Goal: Task Accomplishment & Management: Use online tool/utility

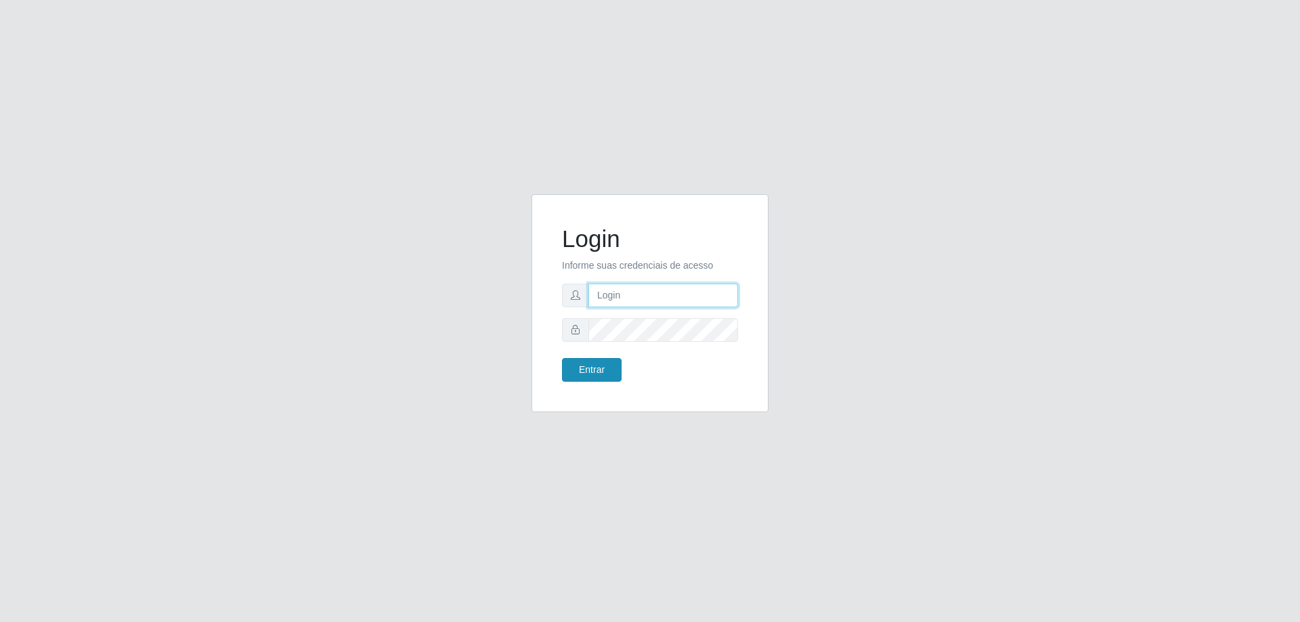
type input "[EMAIL_ADDRESS][DOMAIN_NAME]"
click at [585, 368] on button "Entrar" at bounding box center [592, 370] width 60 height 24
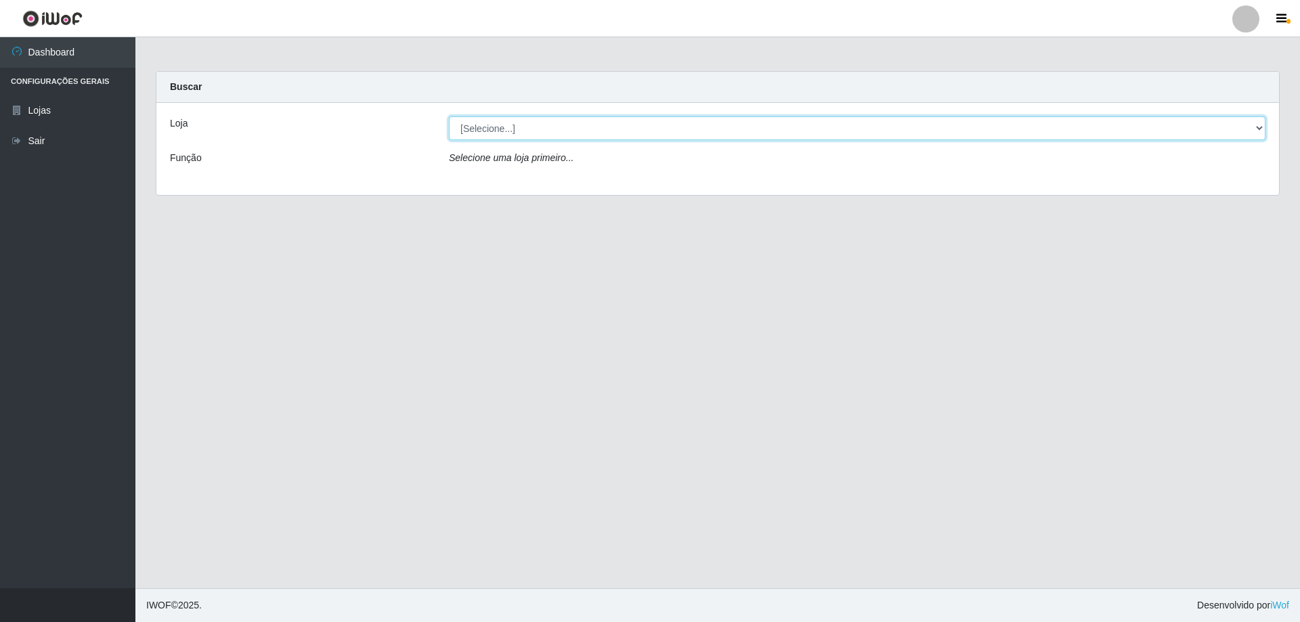
click at [479, 123] on select "[Selecione...] SuperShow Bis - [GEOGRAPHIC_DATA]" at bounding box center [857, 128] width 817 height 24
select select "59"
click at [449, 116] on select "[Selecione...] SuperShow Bis - [GEOGRAPHIC_DATA]" at bounding box center [857, 128] width 817 height 24
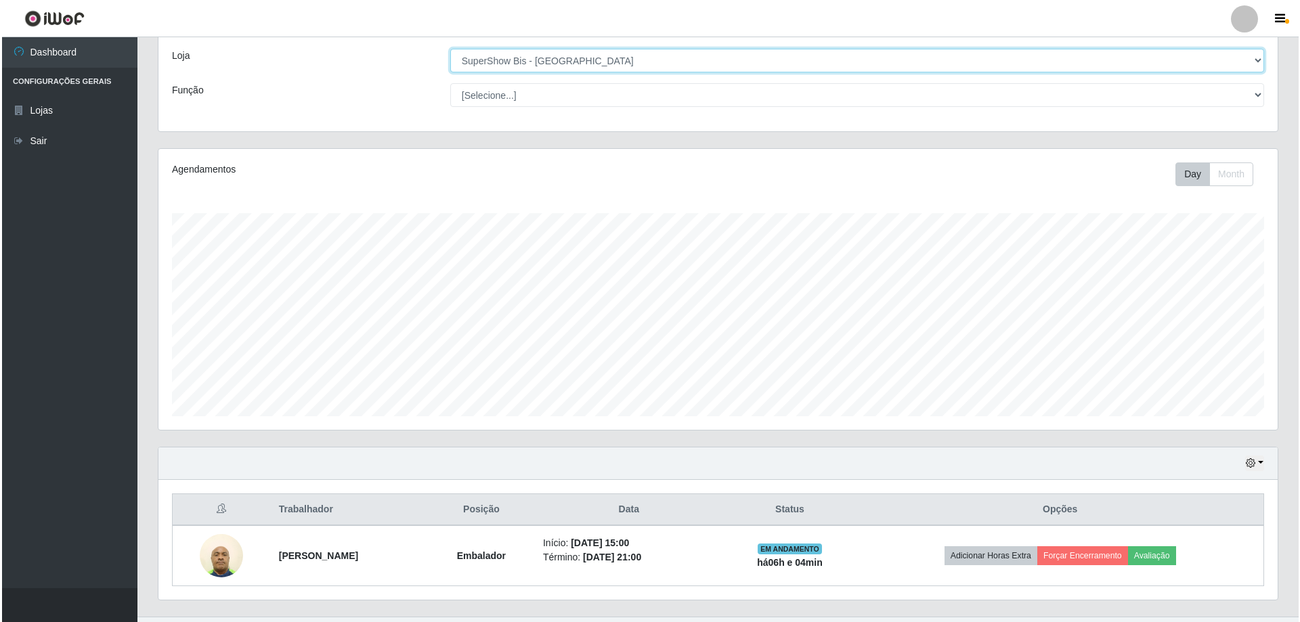
scroll to position [96, 0]
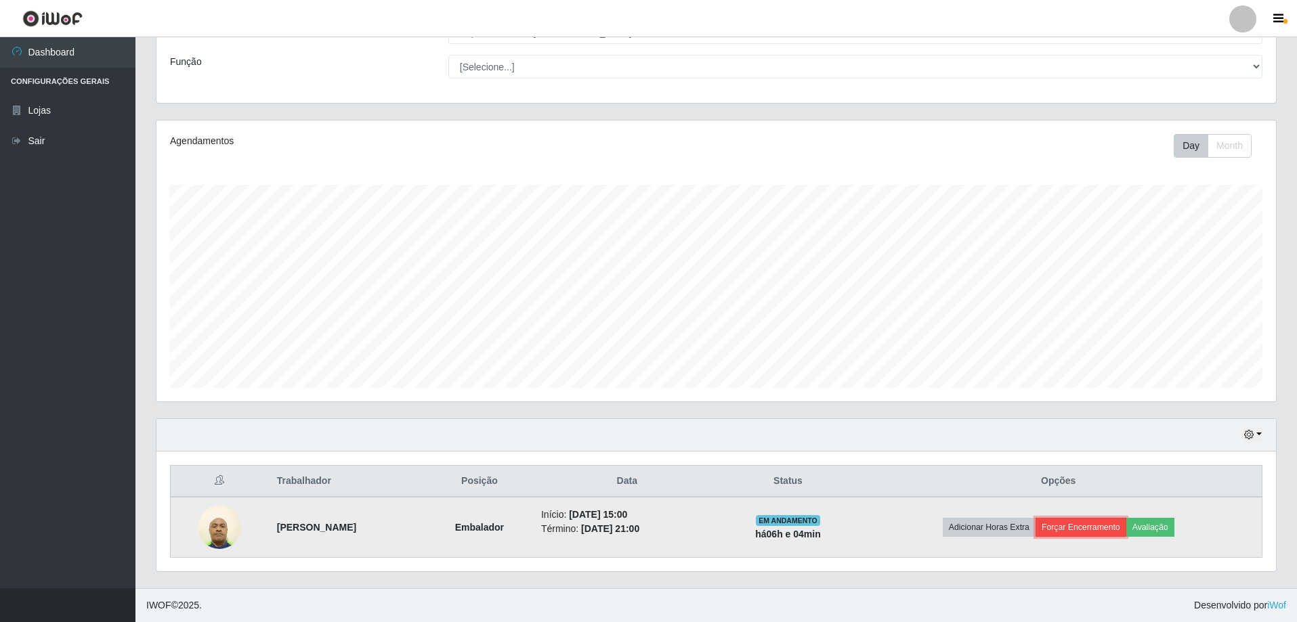
click at [1091, 526] on button "Forçar Encerramento" at bounding box center [1080, 527] width 91 height 19
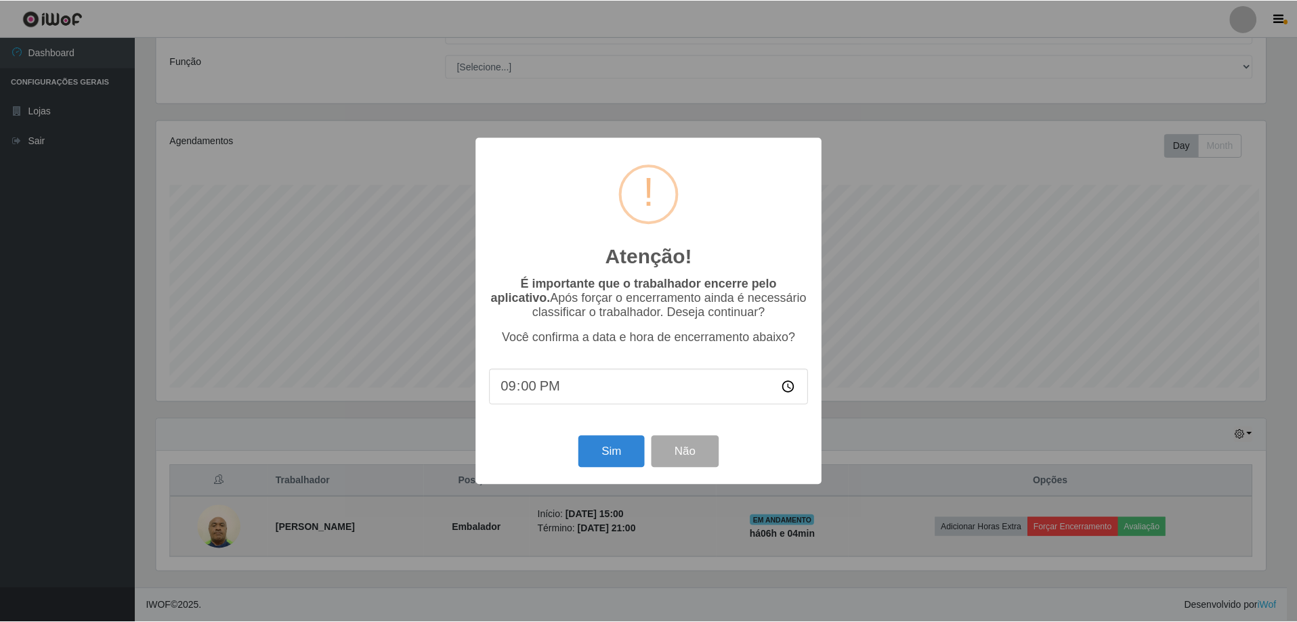
scroll to position [281, 1112]
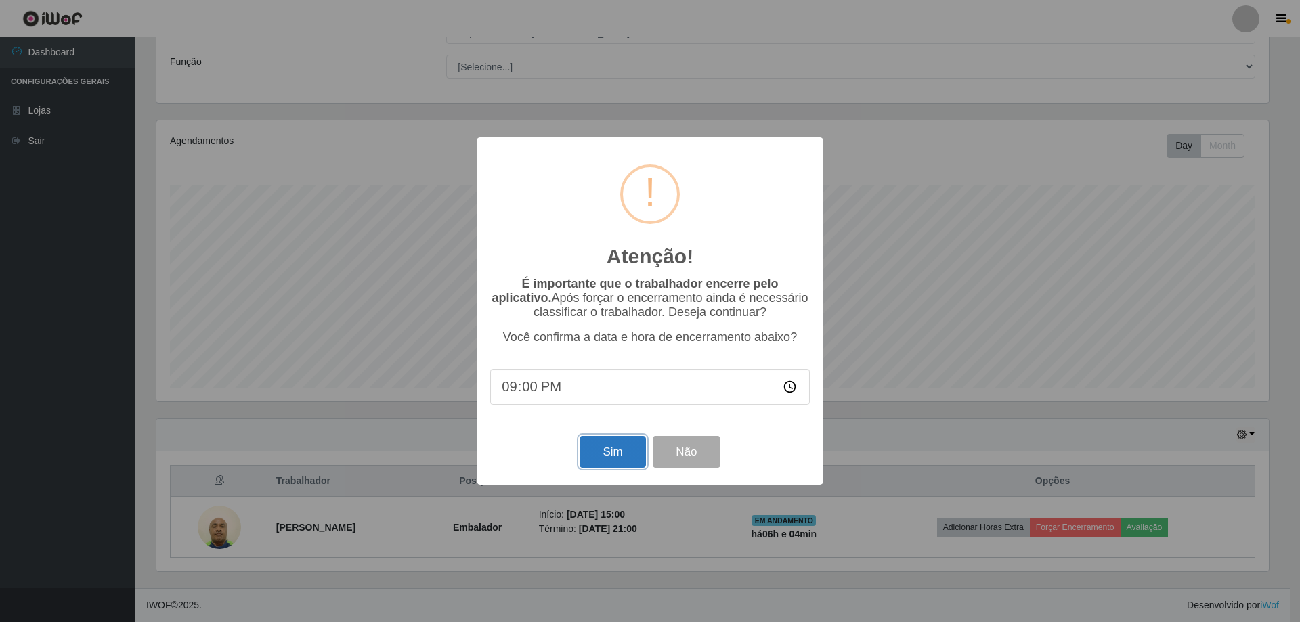
click at [628, 459] on button "Sim" at bounding box center [613, 452] width 66 height 32
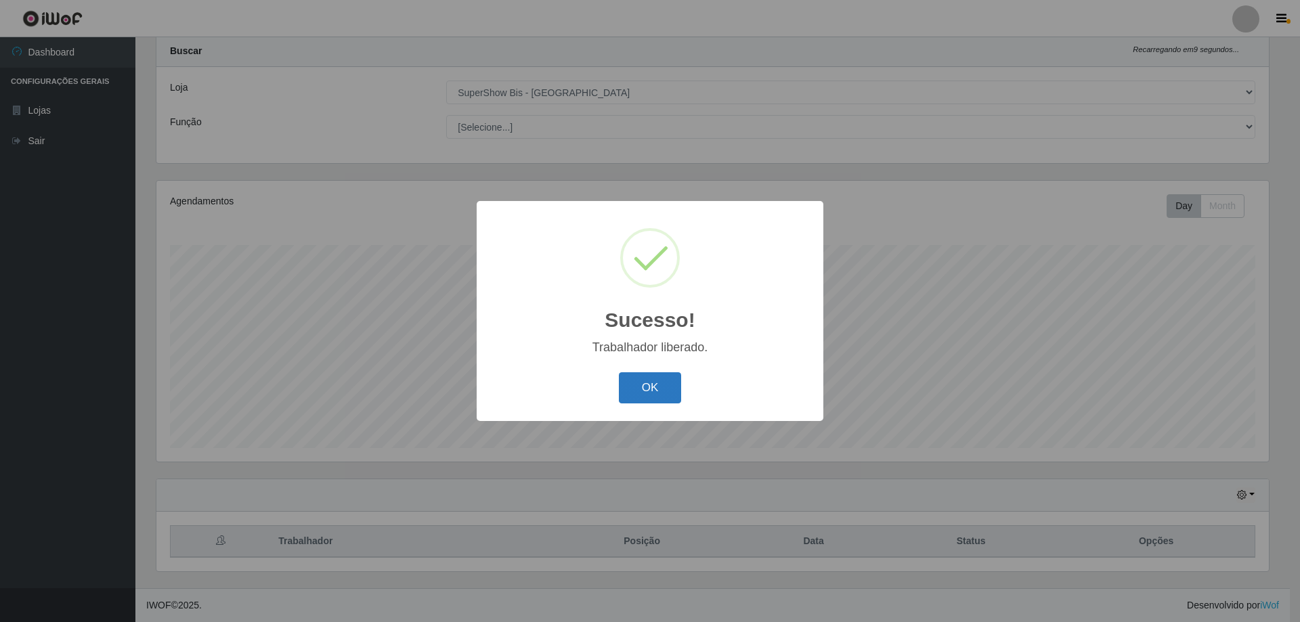
click at [643, 391] on button "OK" at bounding box center [650, 388] width 63 height 32
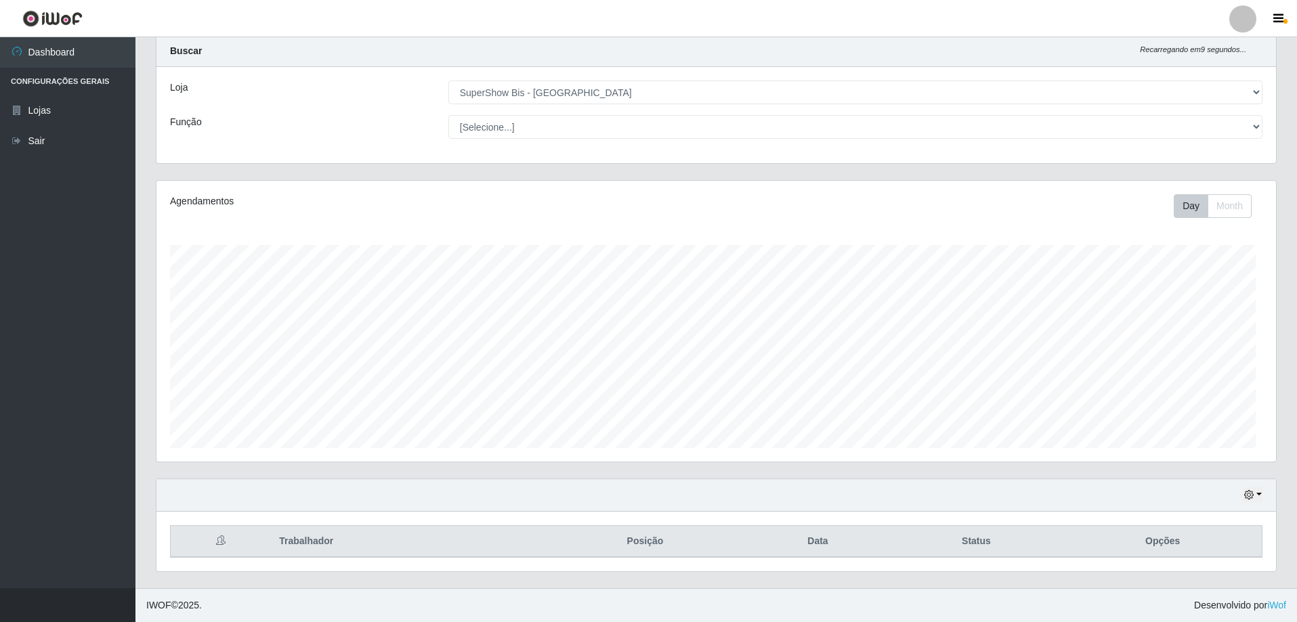
scroll to position [281, 1119]
